Goal: Information Seeking & Learning: Understand process/instructions

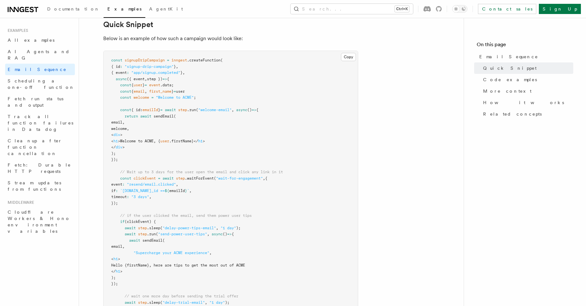
scroll to position [168, 0]
drag, startPoint x: 134, startPoint y: 206, endPoint x: 91, endPoint y: 176, distance: 52.7
copy code "// Wait up to 3 days for the user open the email and click any link in it const…"
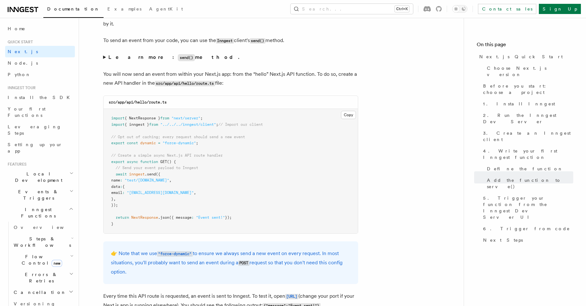
scroll to position [3301, 0]
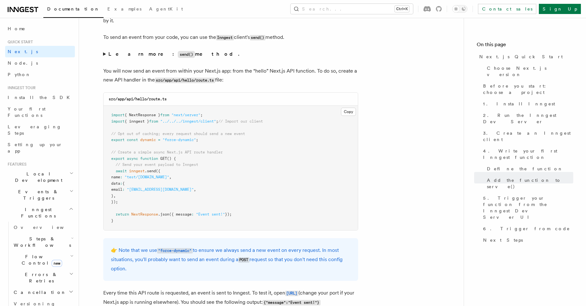
drag, startPoint x: 127, startPoint y: 202, endPoint x: 103, endPoint y: 168, distance: 41.7
copy code "await inngest .send ({ name : "test/[DOMAIN_NAME]" , data : { email : "[EMAIL_A…"
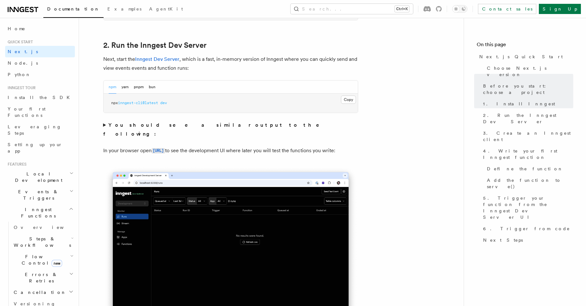
scroll to position [457, 0]
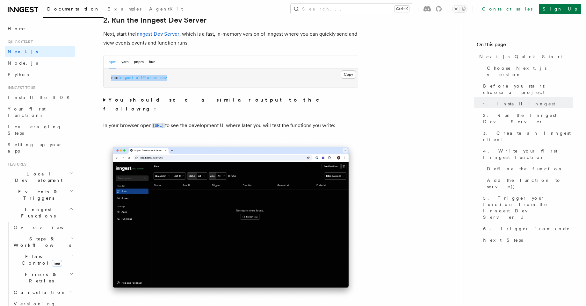
drag, startPoint x: 177, startPoint y: 78, endPoint x: 110, endPoint y: 76, distance: 66.3
click at [110, 76] on pre "npx inngest-cli@latest dev" at bounding box center [231, 78] width 254 height 19
copy span "npx inngest-cli@latest dev"
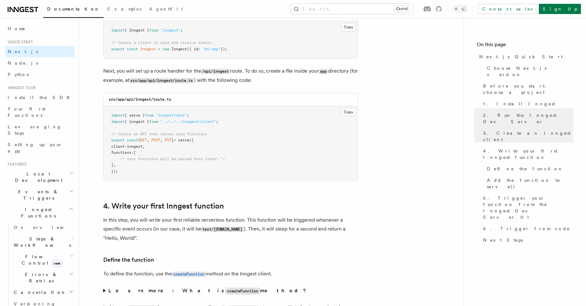
scroll to position [854, 0]
click at [160, 139] on span "POST" at bounding box center [155, 140] width 9 height 4
copy code "export const { GET , POST , PUT } = serve ({"
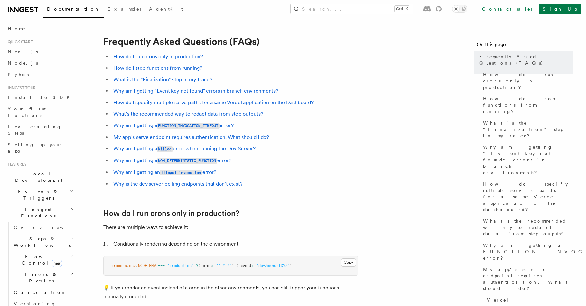
click at [354, 69] on li "How do I stop functions from running?" at bounding box center [235, 68] width 247 height 9
